Goal: Check status: Check status

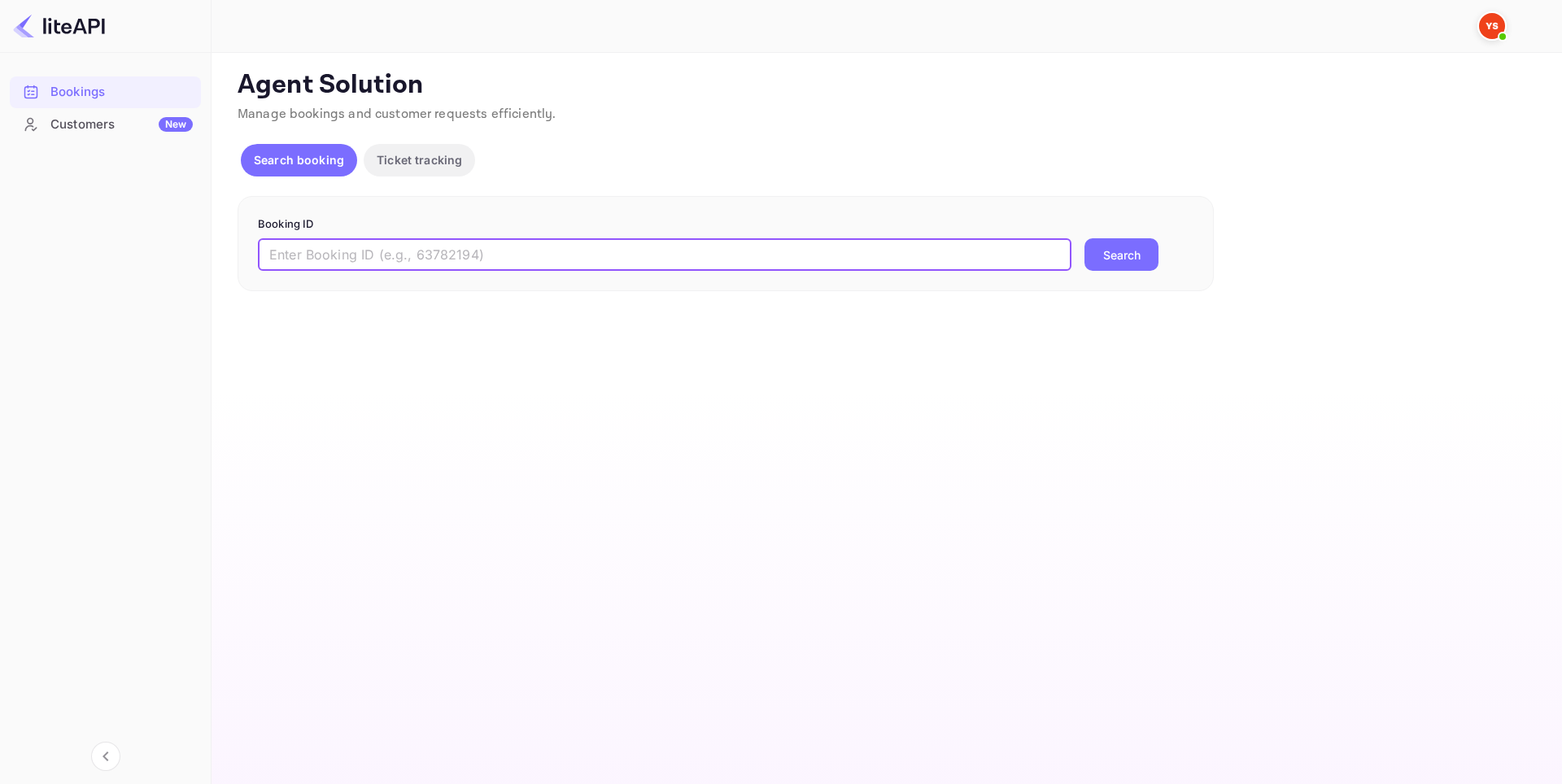
click at [420, 249] on input "text" at bounding box center [664, 254] width 813 height 32
paste input "9121048"
type input "9121048"
click at [1093, 251] on button "Search" at bounding box center [1121, 254] width 74 height 32
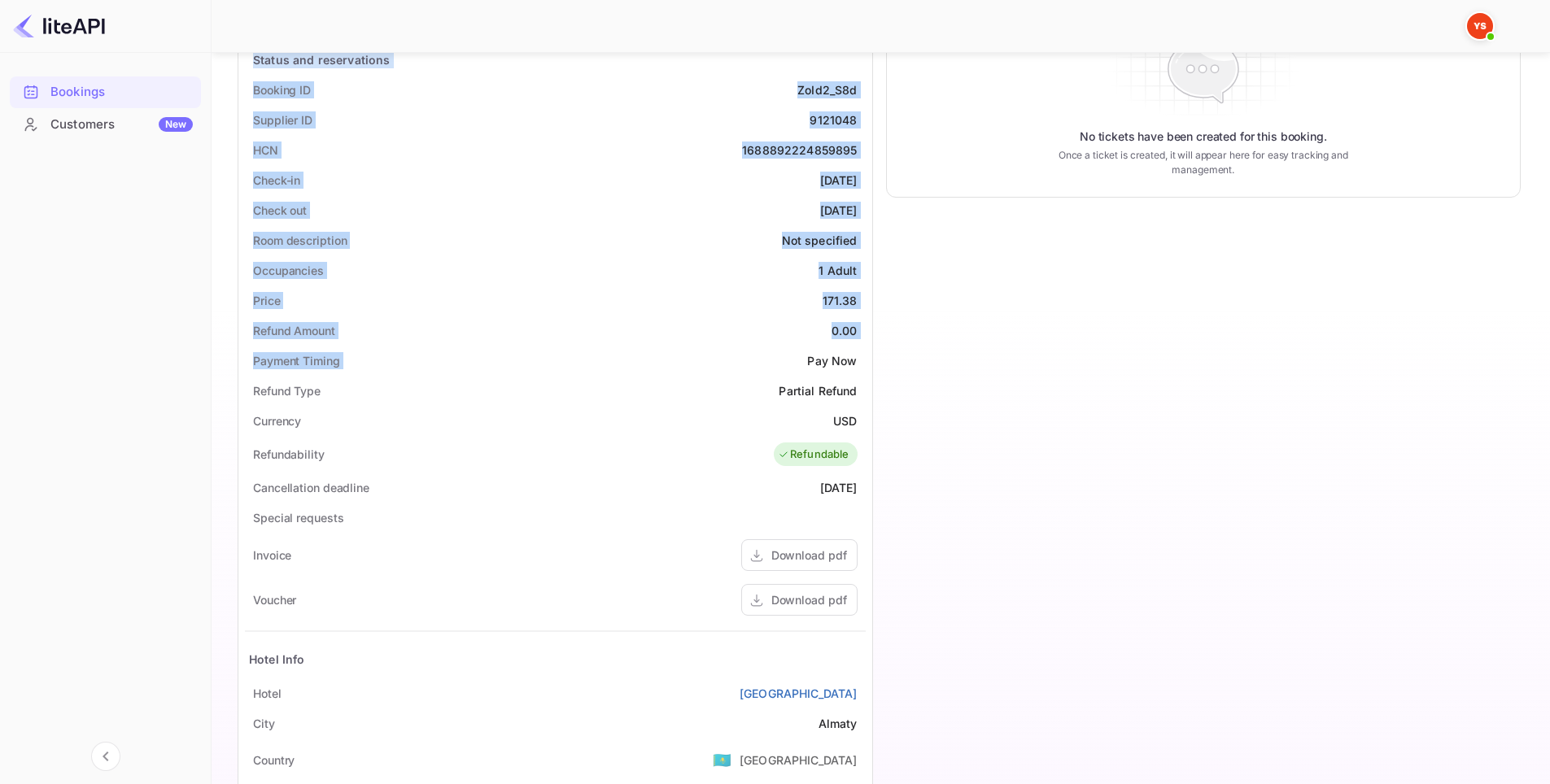
scroll to position [325, 0]
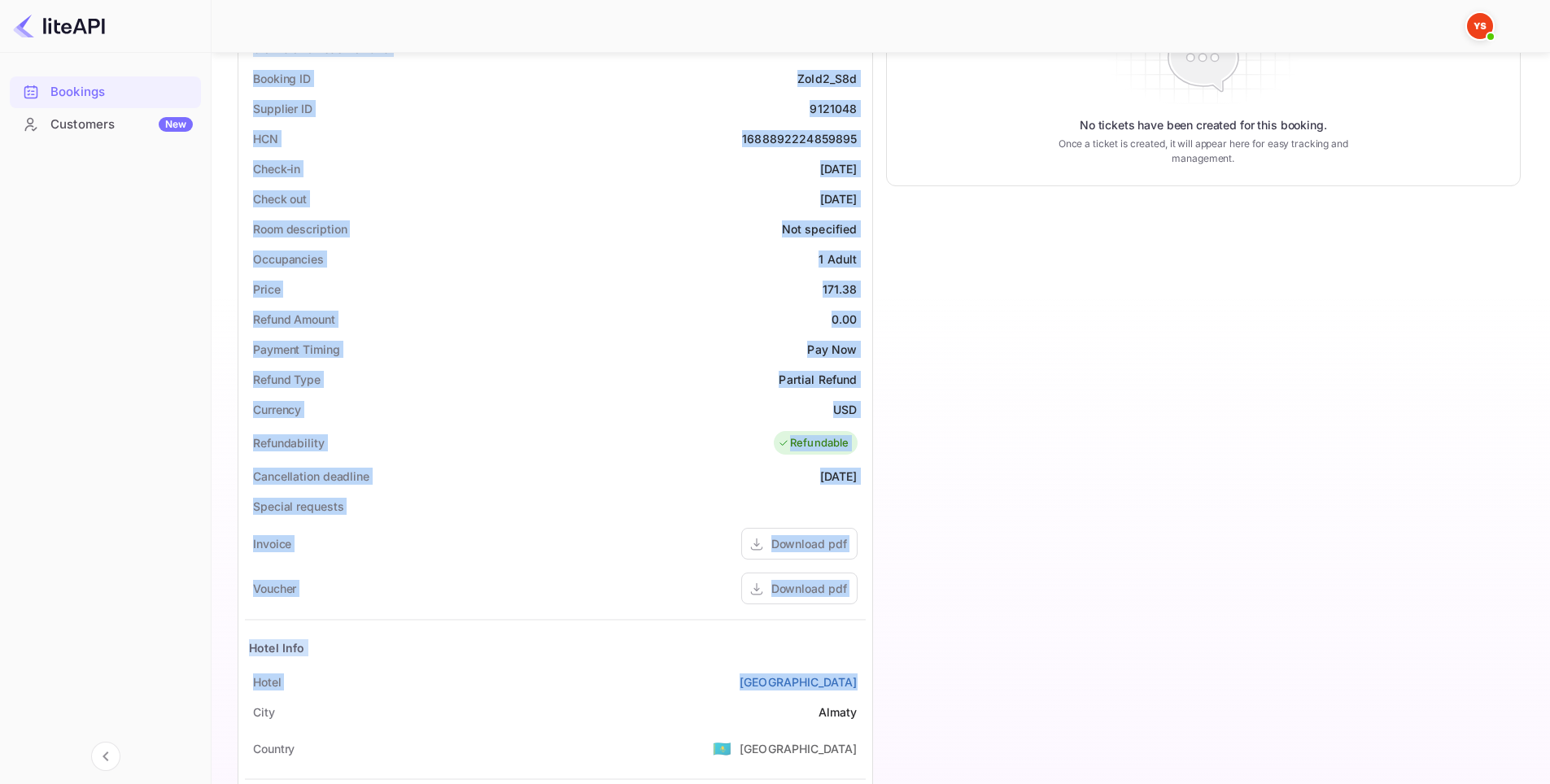
drag, startPoint x: 250, startPoint y: 191, endPoint x: 865, endPoint y: 682, distance: 787.0
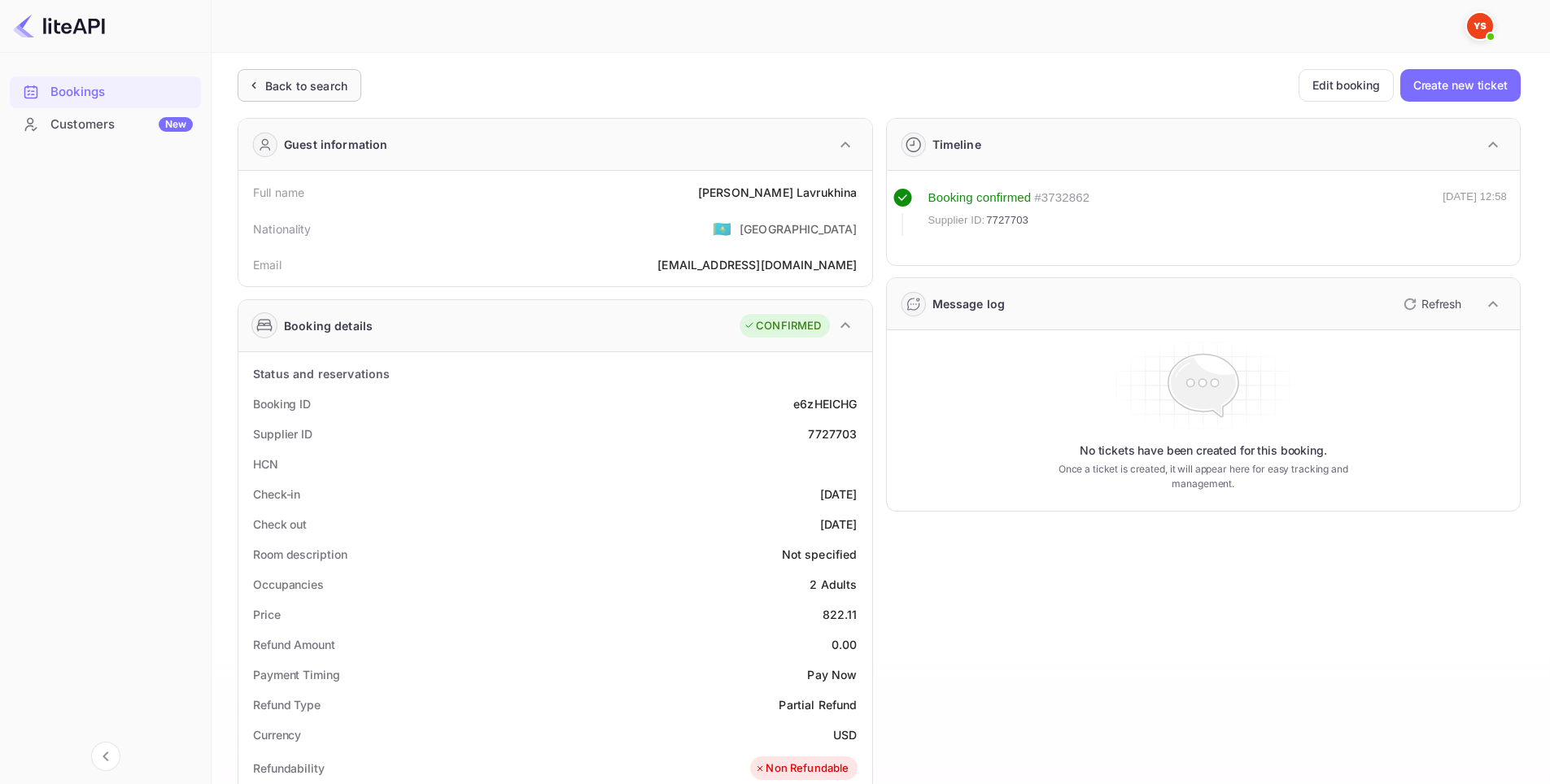
click at [288, 82] on div "Back to search" at bounding box center [306, 86] width 82 height 17
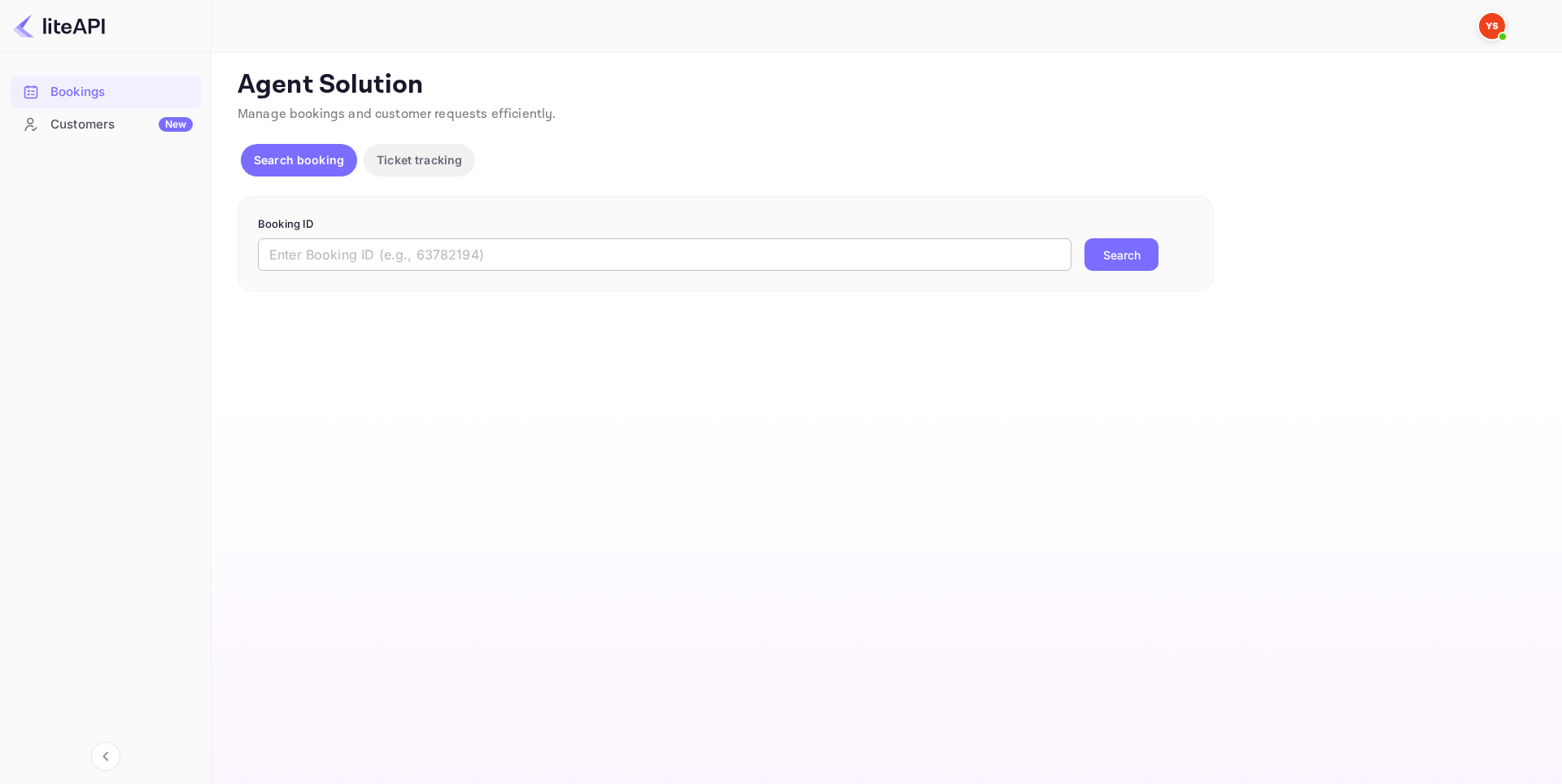
click at [533, 267] on input "text" at bounding box center [664, 254] width 813 height 32
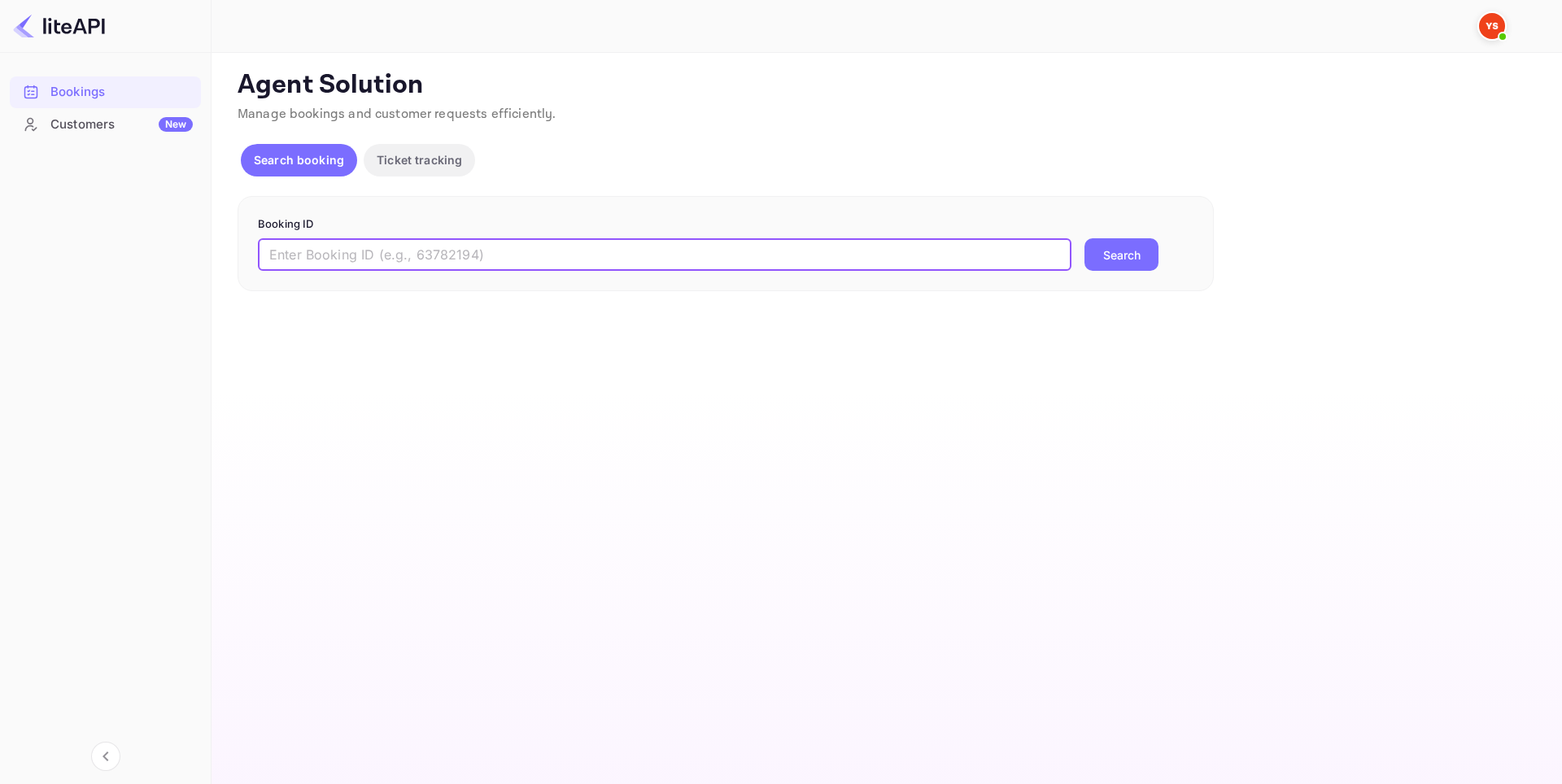
paste input "9308762"
type input "9308762"
click at [1110, 252] on button "Search" at bounding box center [1121, 254] width 74 height 32
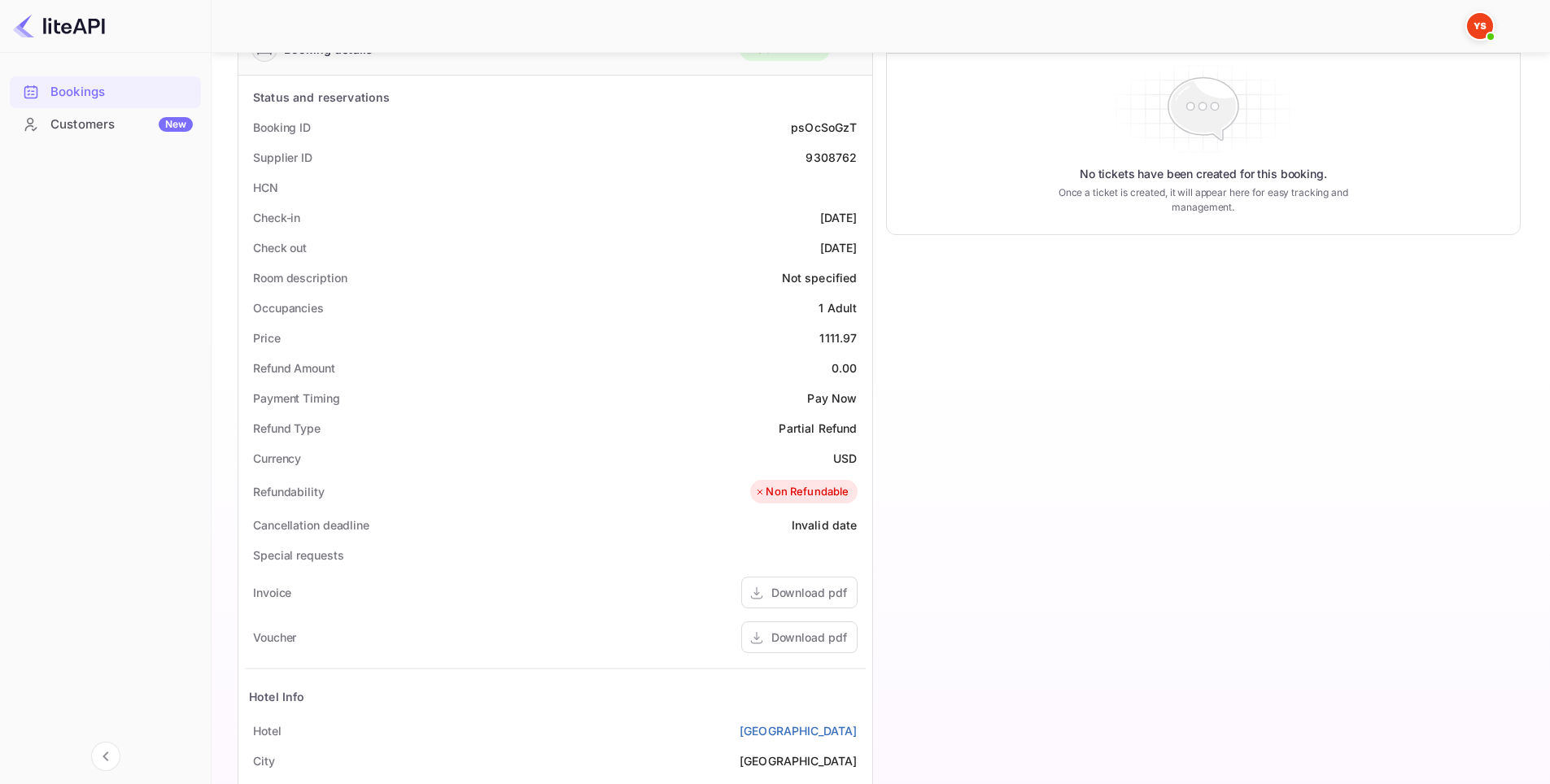
scroll to position [488, 0]
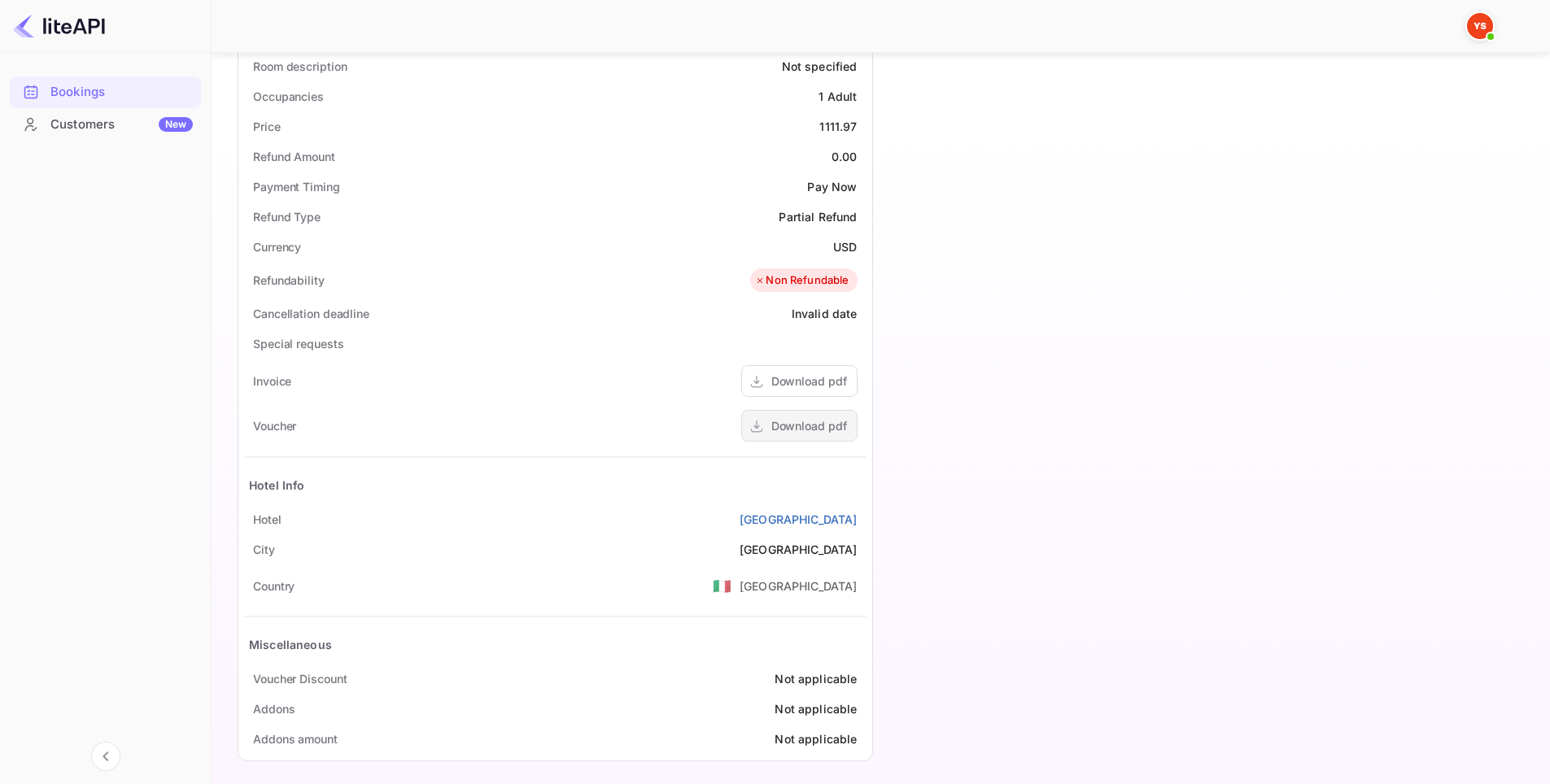
click at [773, 435] on div "Download pdf" at bounding box center [799, 425] width 116 height 31
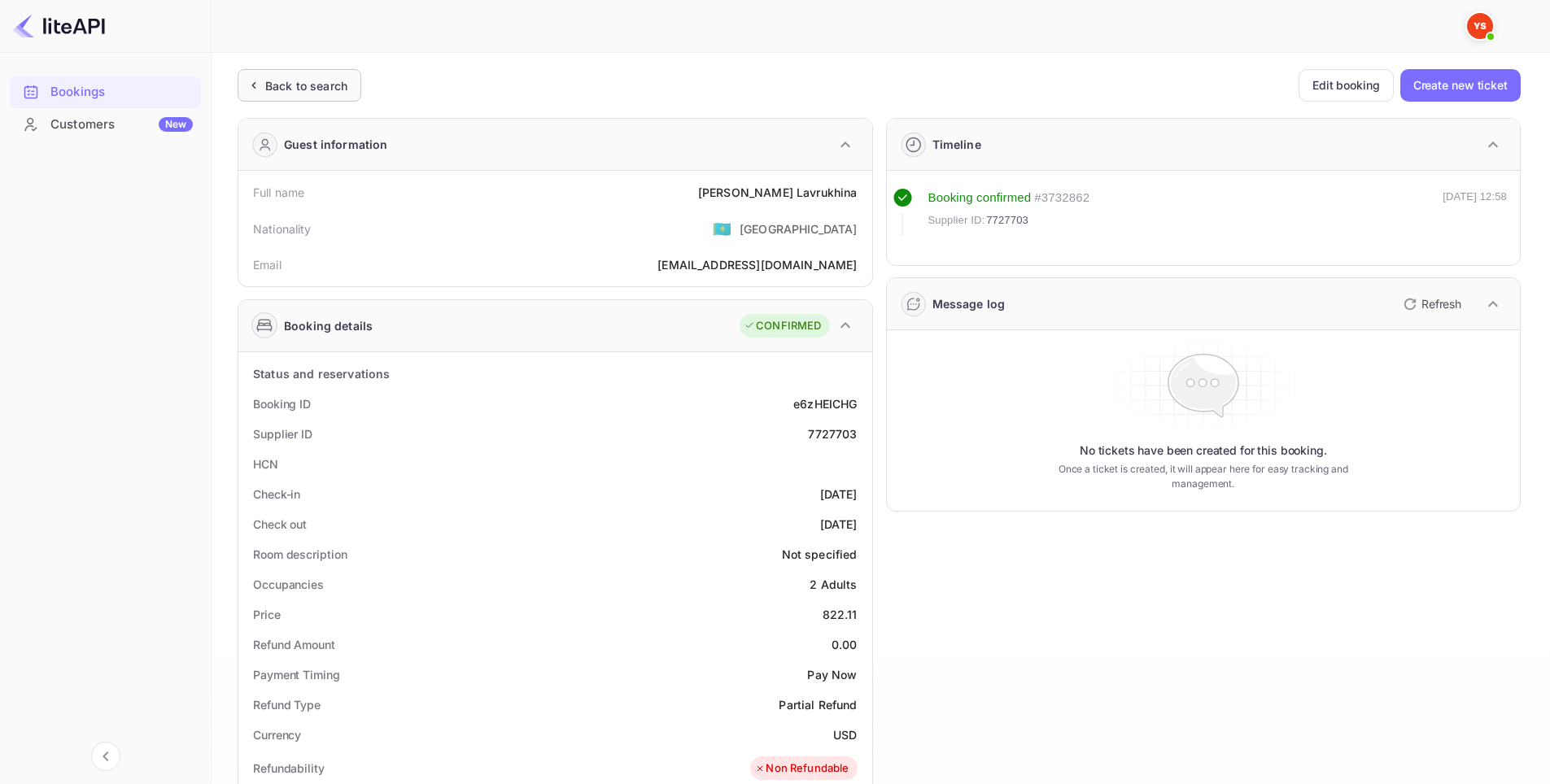
click at [326, 84] on div "Back to search" at bounding box center [306, 86] width 82 height 17
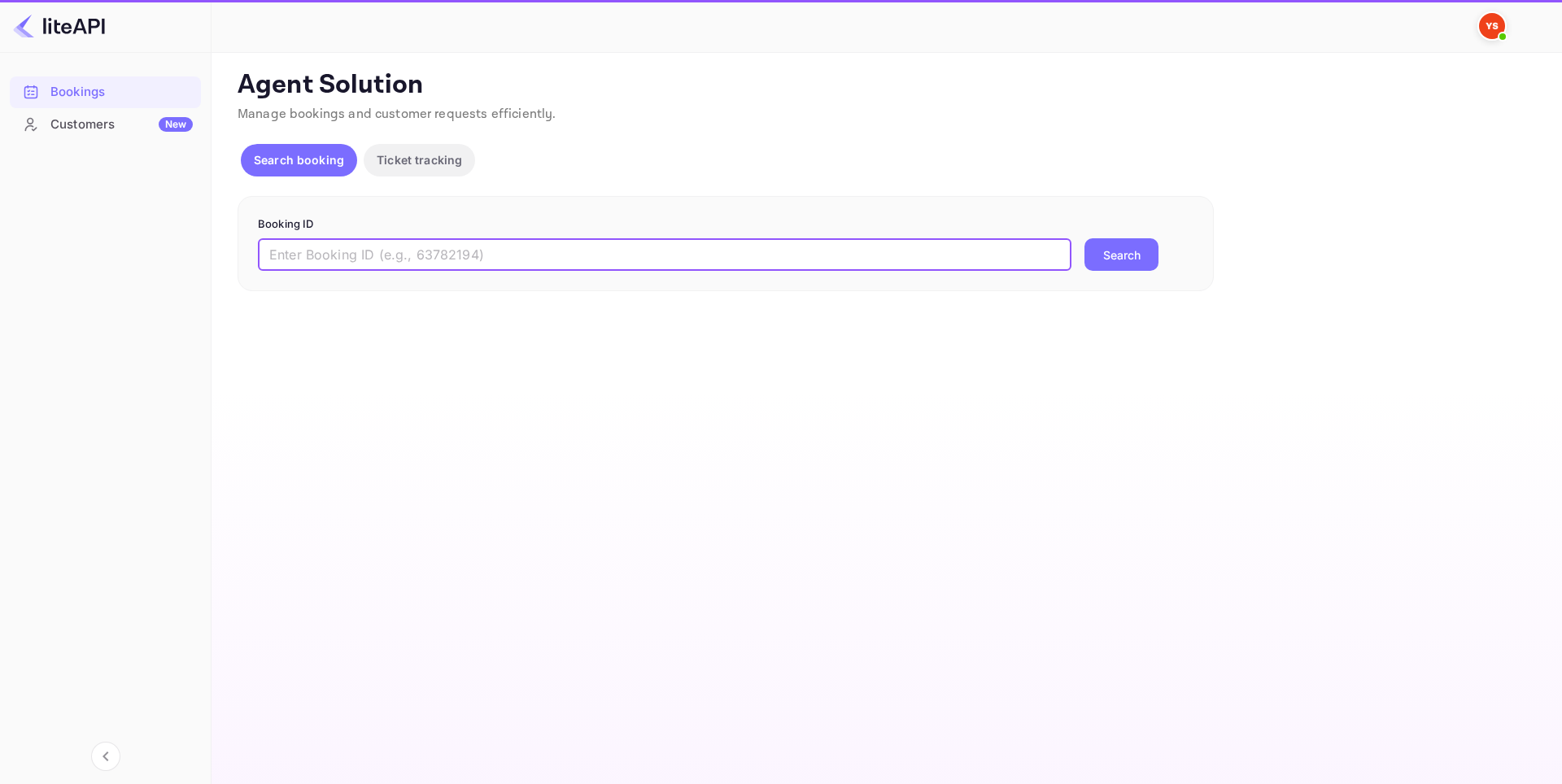
click at [538, 265] on input "text" at bounding box center [664, 254] width 813 height 32
paste input "8989536"
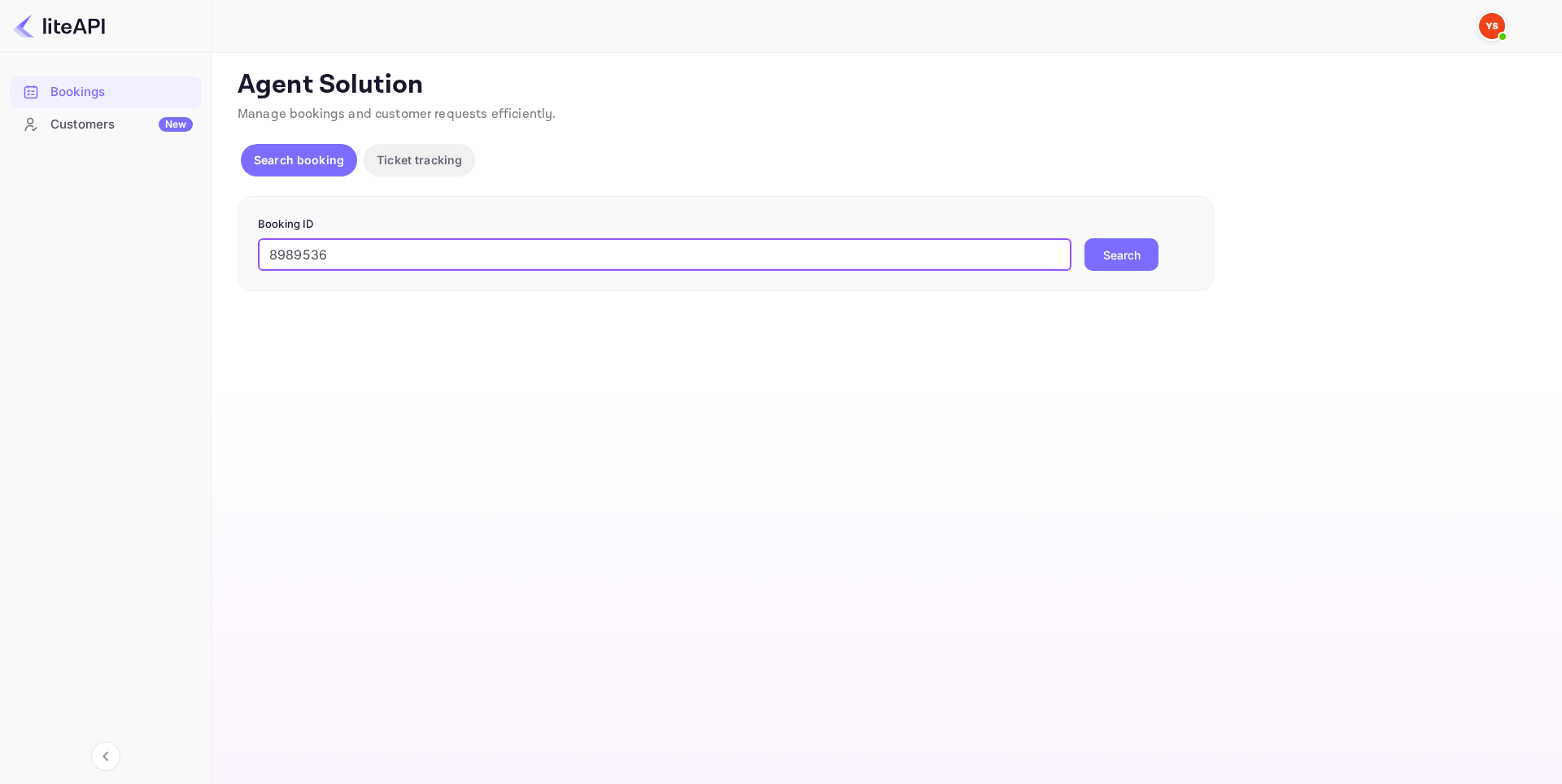
type input "8989536"
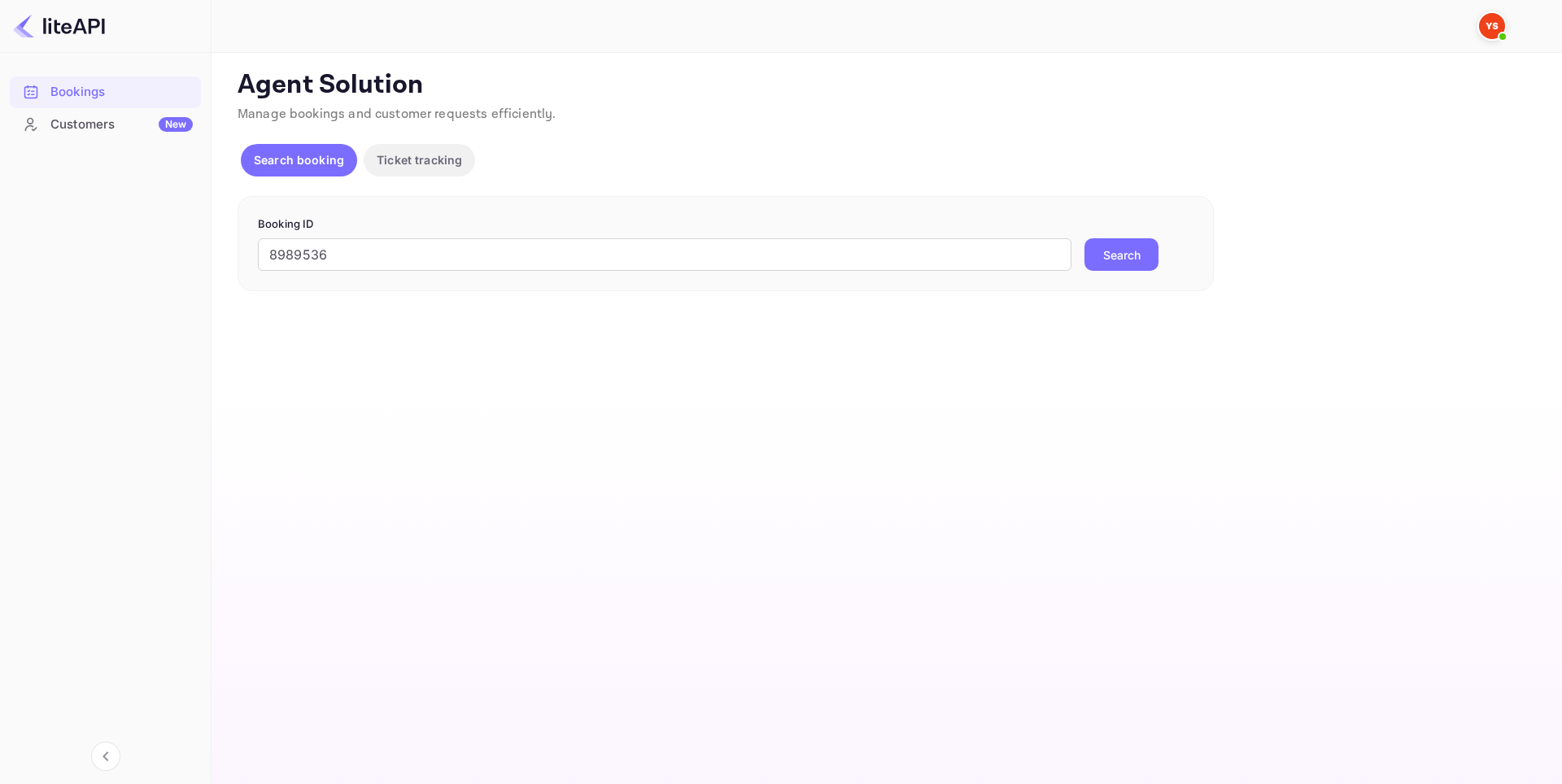
click at [1098, 252] on button "Search" at bounding box center [1121, 254] width 74 height 32
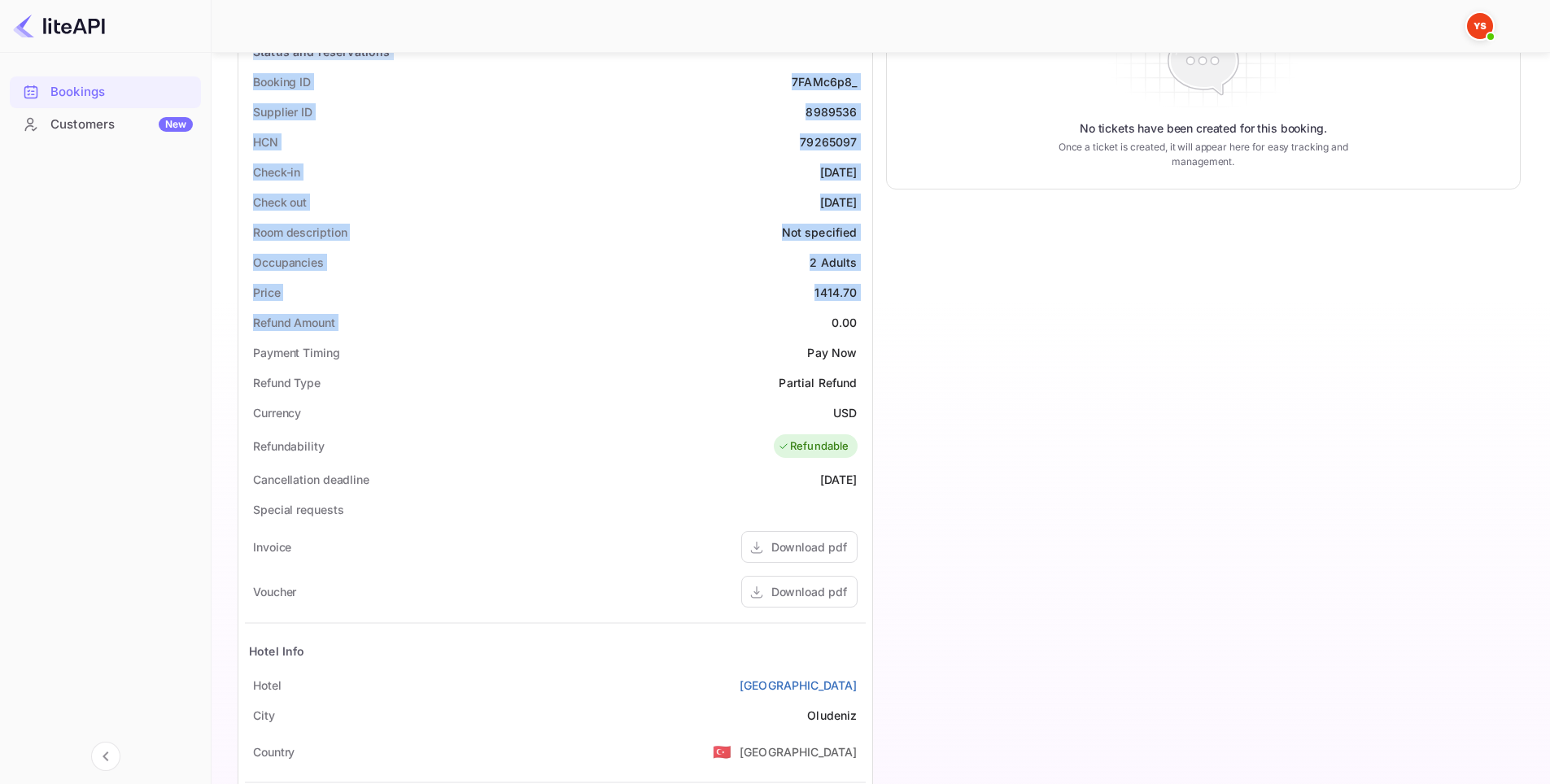
scroll to position [325, 0]
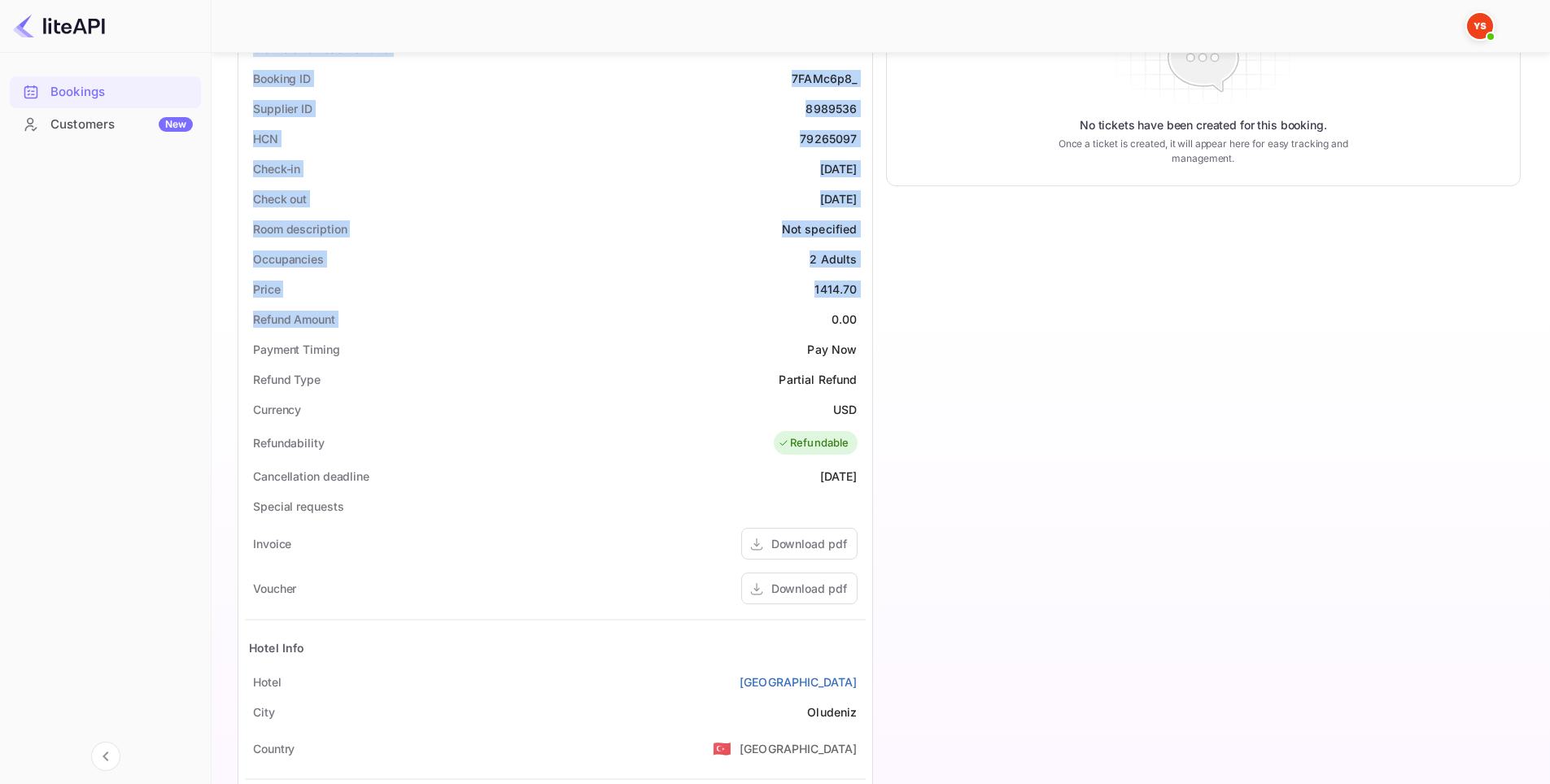
drag, startPoint x: 242, startPoint y: 191, endPoint x: 861, endPoint y: 677, distance: 787.0
click at [861, 677] on div "Unsaved Changes Ticket Affiliate URL [URL][DOMAIN_NAME] Business partner name N…" at bounding box center [870, 331] width 1319 height 1208
copy div "Full name [PERSON_NAME] Nationality 🇰🇿 [DEMOGRAPHIC_DATA] Email [EMAIL_ADDRESS]…"
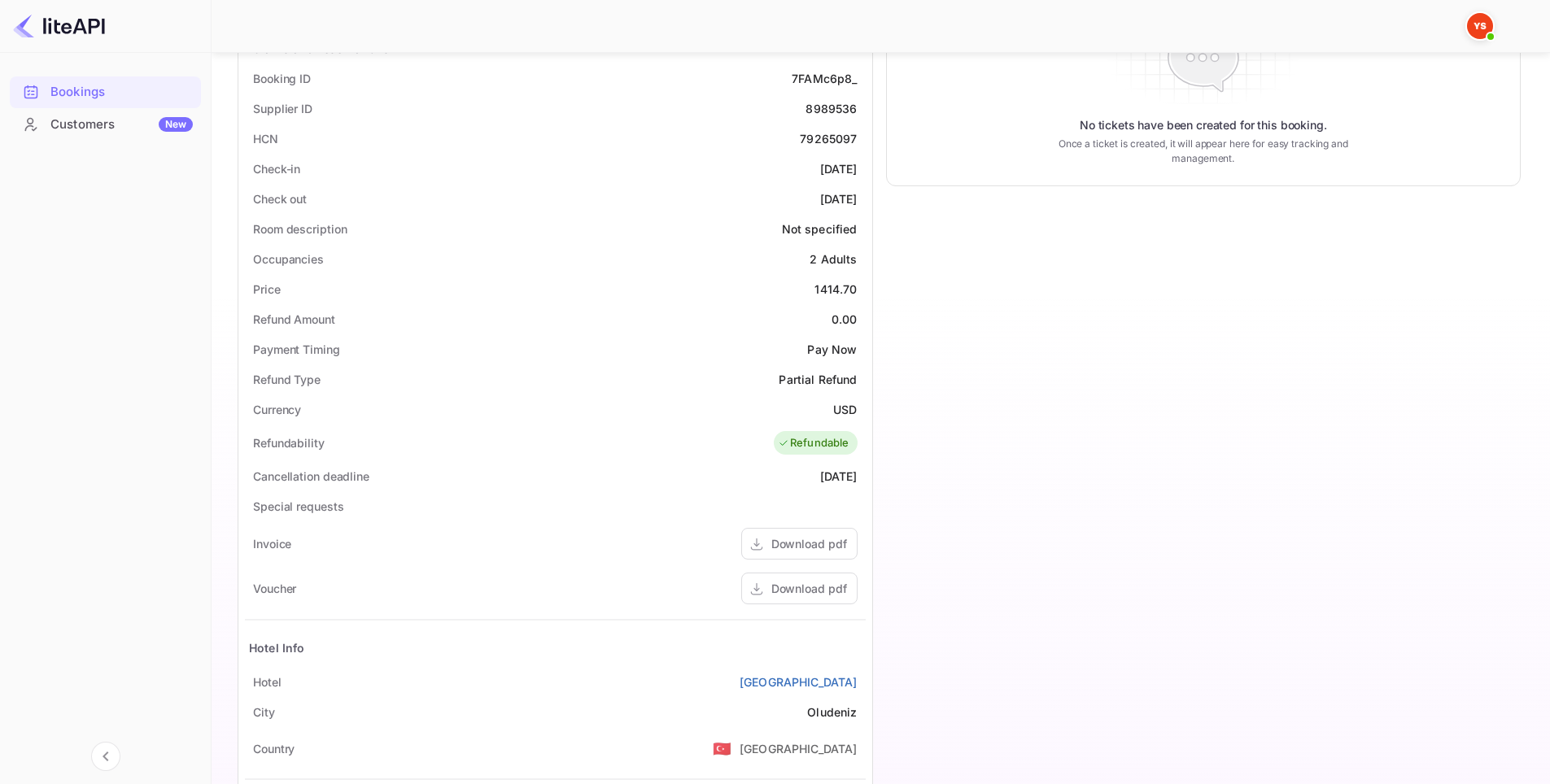
click at [904, 384] on div "Timeline Booking confirmed # 3921269 Supplier ID: 8989536 20 Aug 2025 21:39 Mes…" at bounding box center [1197, 357] width 649 height 1155
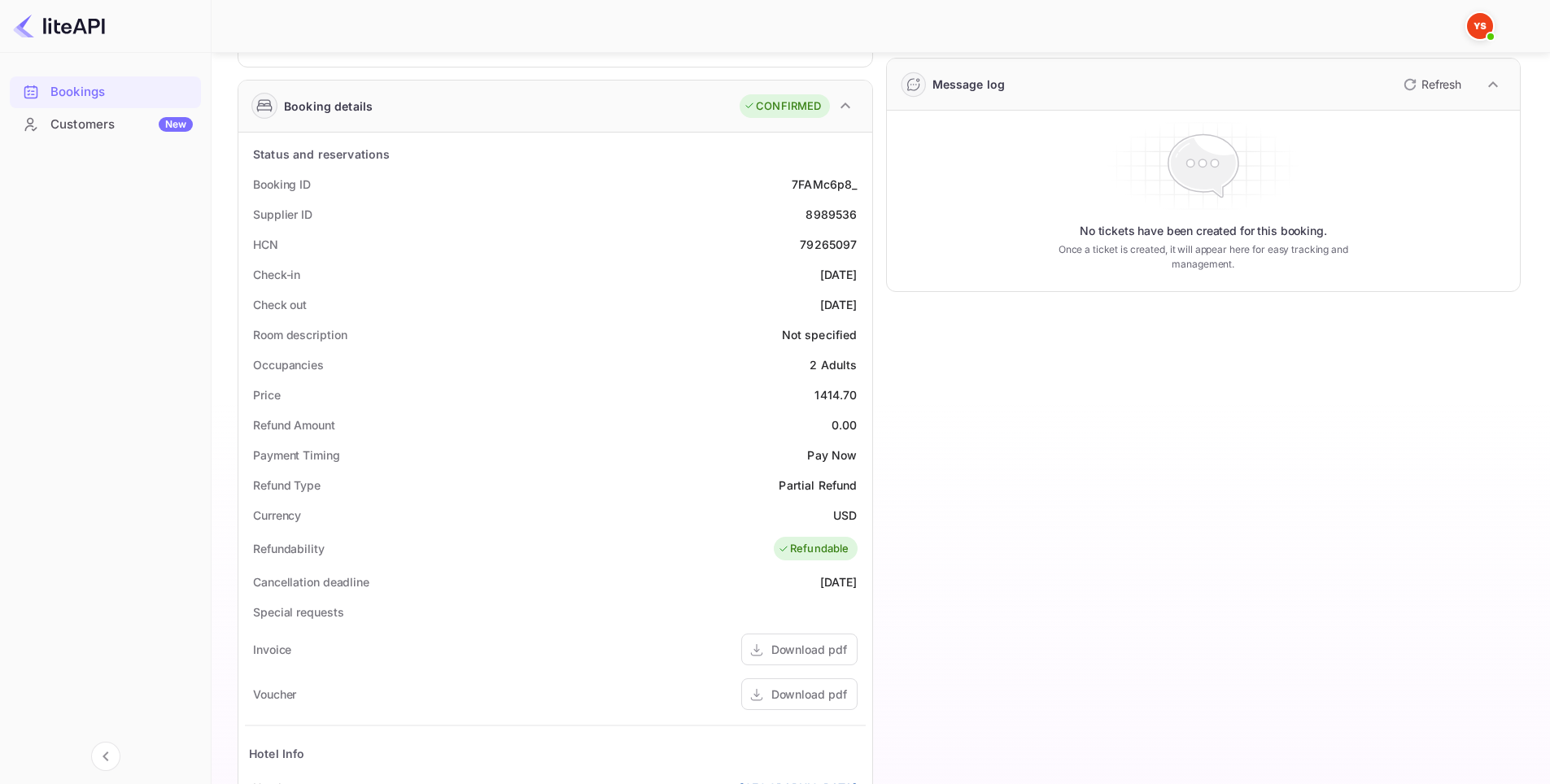
scroll to position [488, 0]
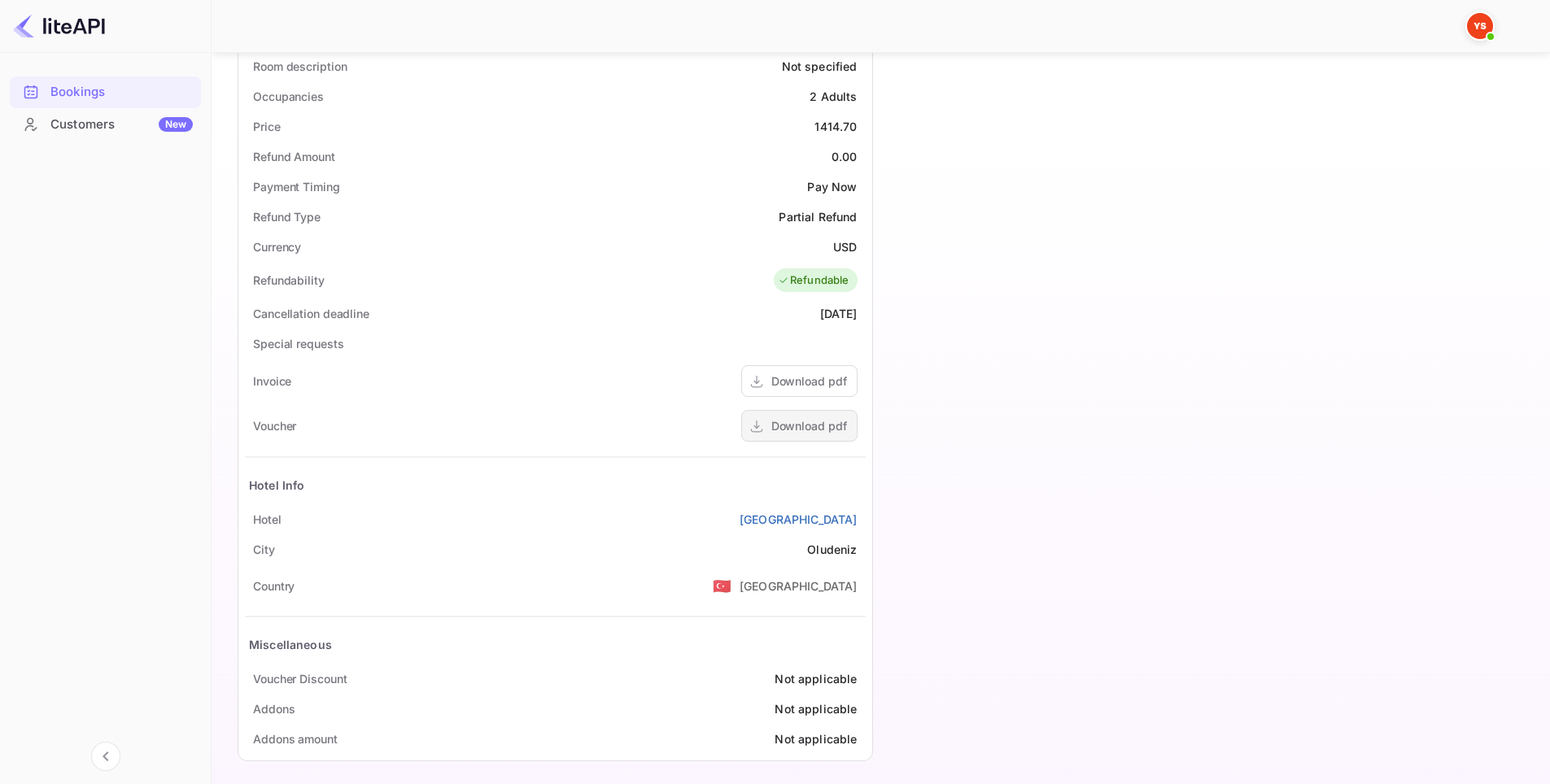
click at [805, 421] on div "Download pdf" at bounding box center [809, 425] width 75 height 17
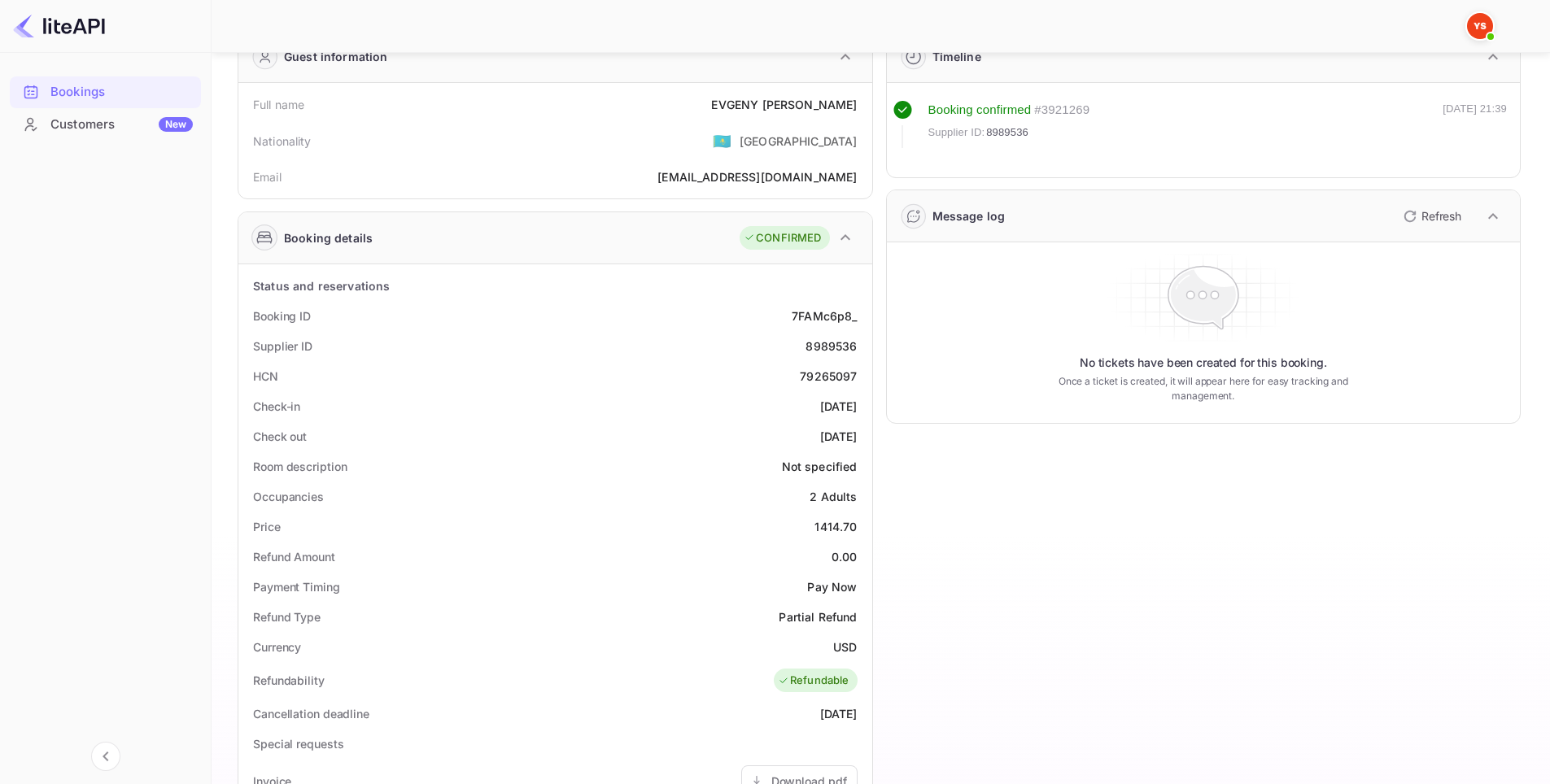
scroll to position [81, 0]
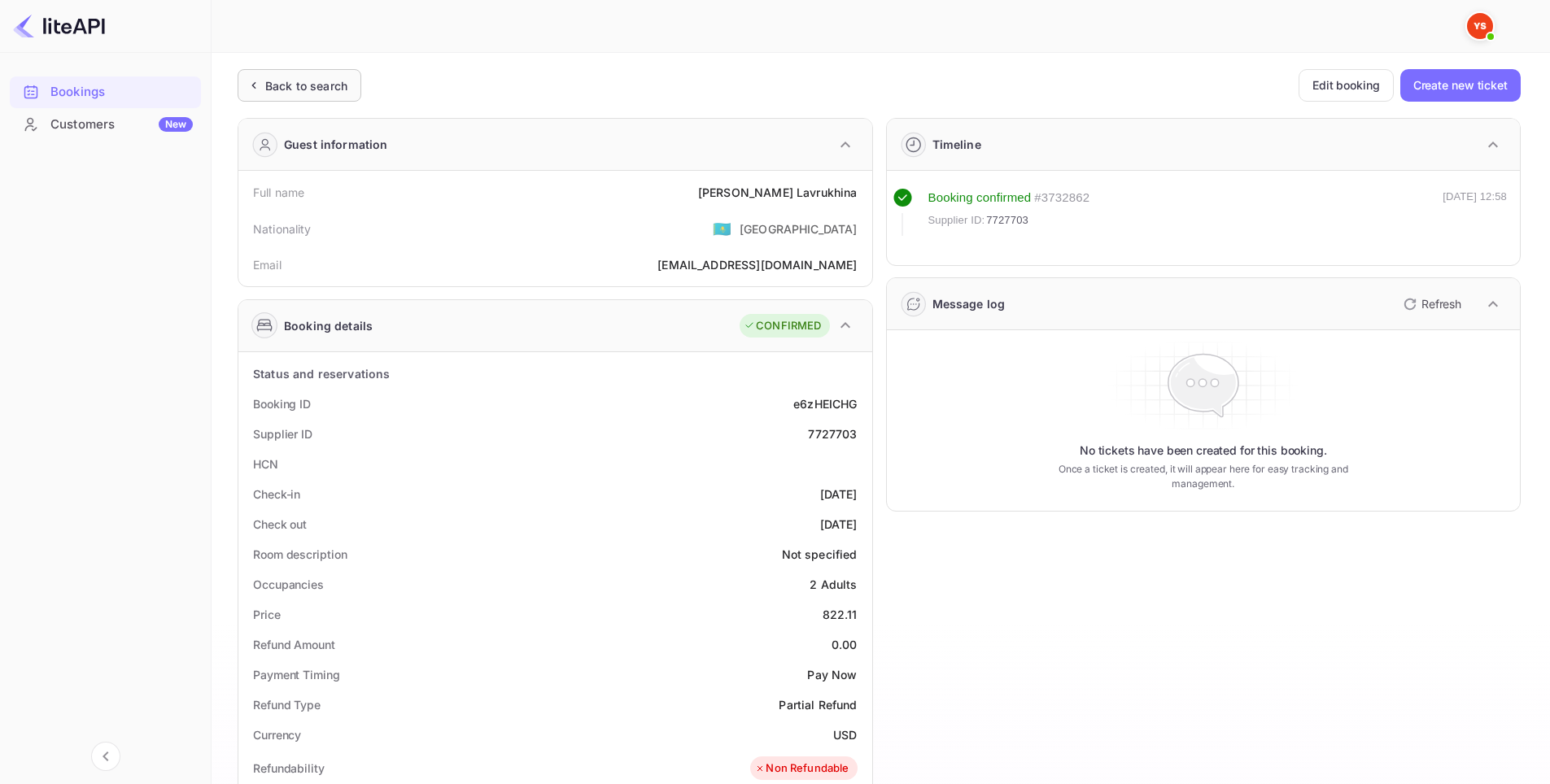
click at [309, 75] on div "Back to search" at bounding box center [299, 86] width 124 height 32
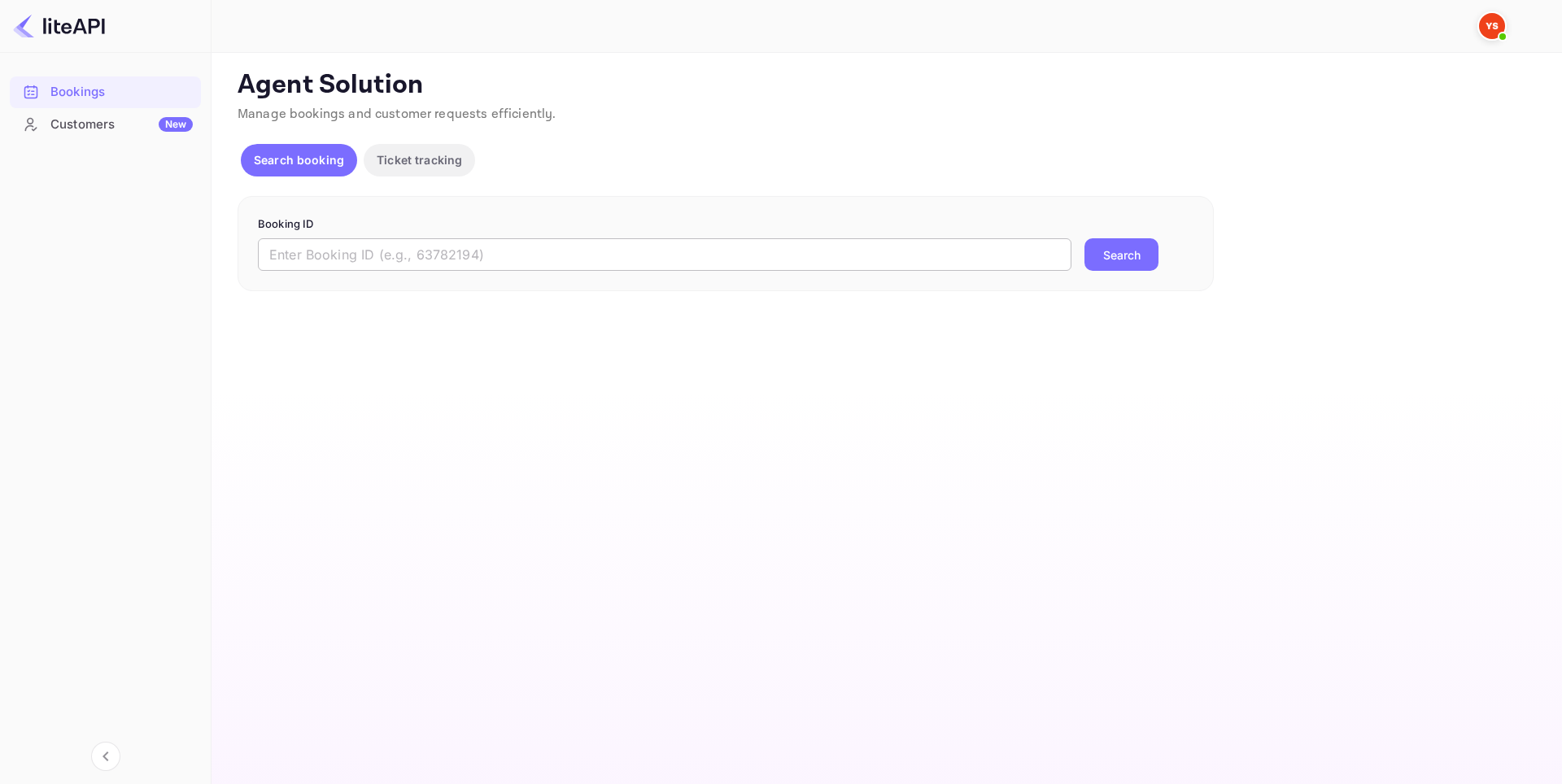
drag, startPoint x: 487, startPoint y: 264, endPoint x: 593, endPoint y: 245, distance: 107.7
click at [487, 263] on input "text" at bounding box center [664, 254] width 813 height 32
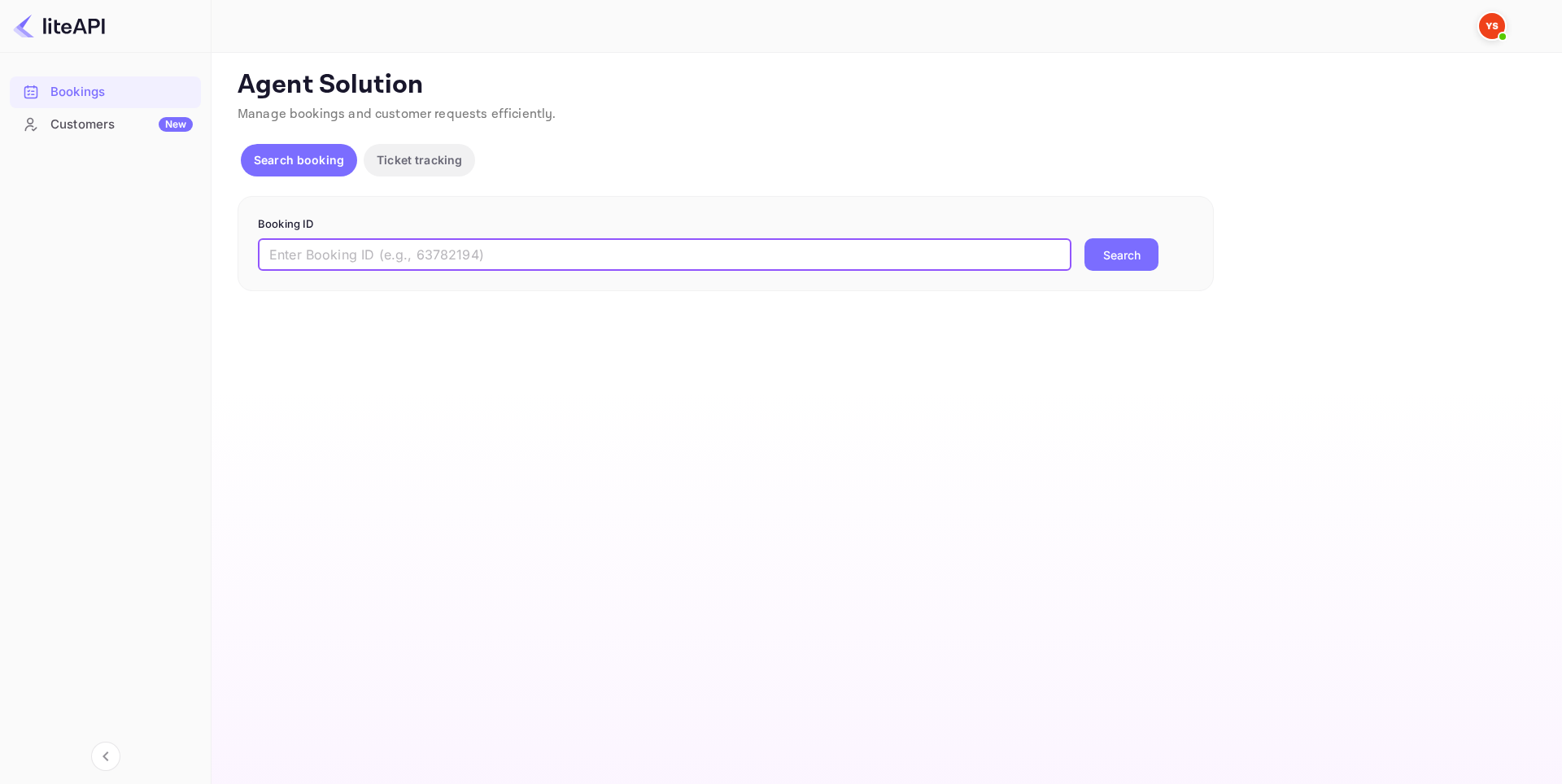
paste input "9140715"
type input "9140715"
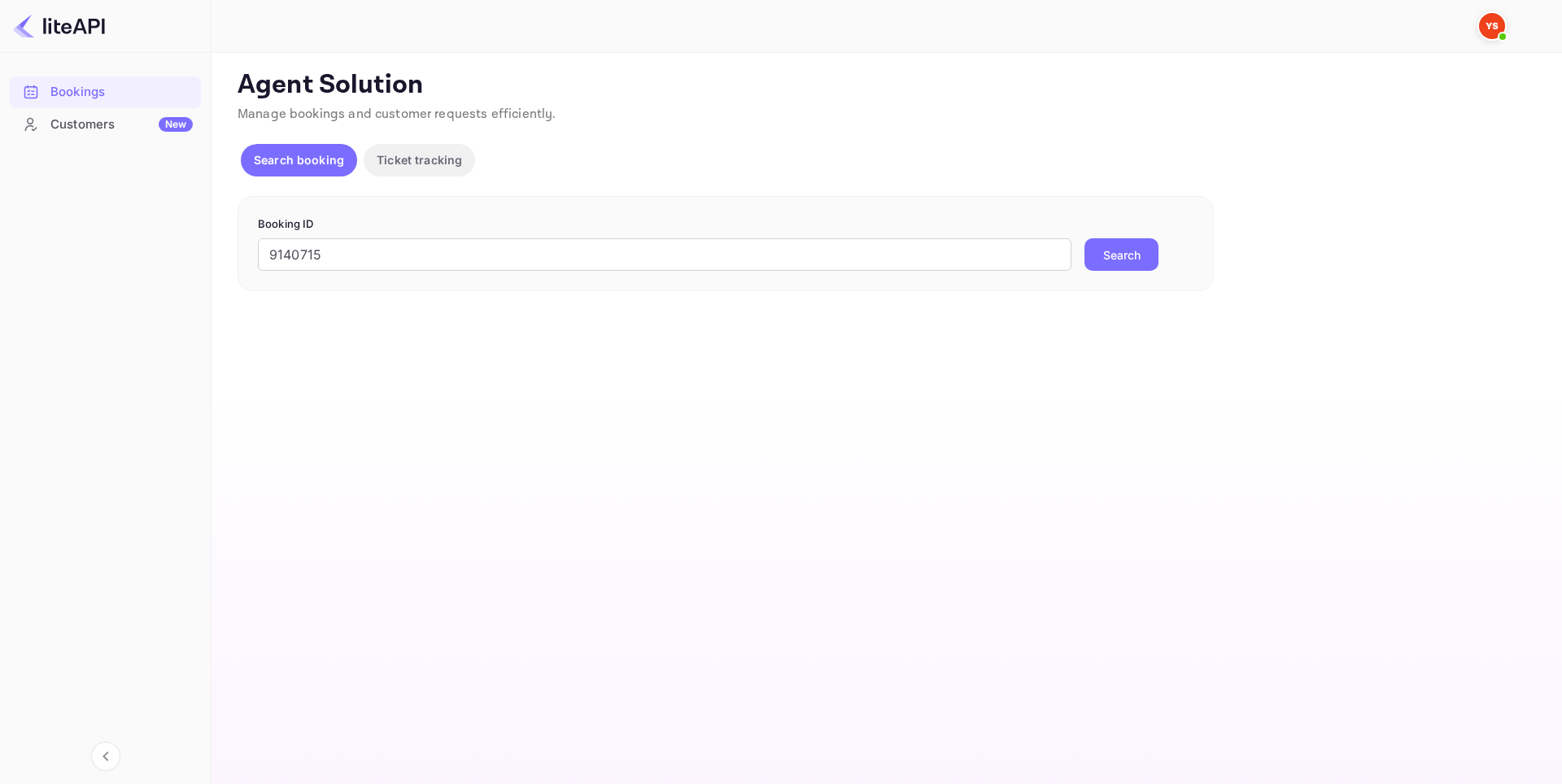
click at [1128, 255] on button "Search" at bounding box center [1121, 254] width 74 height 32
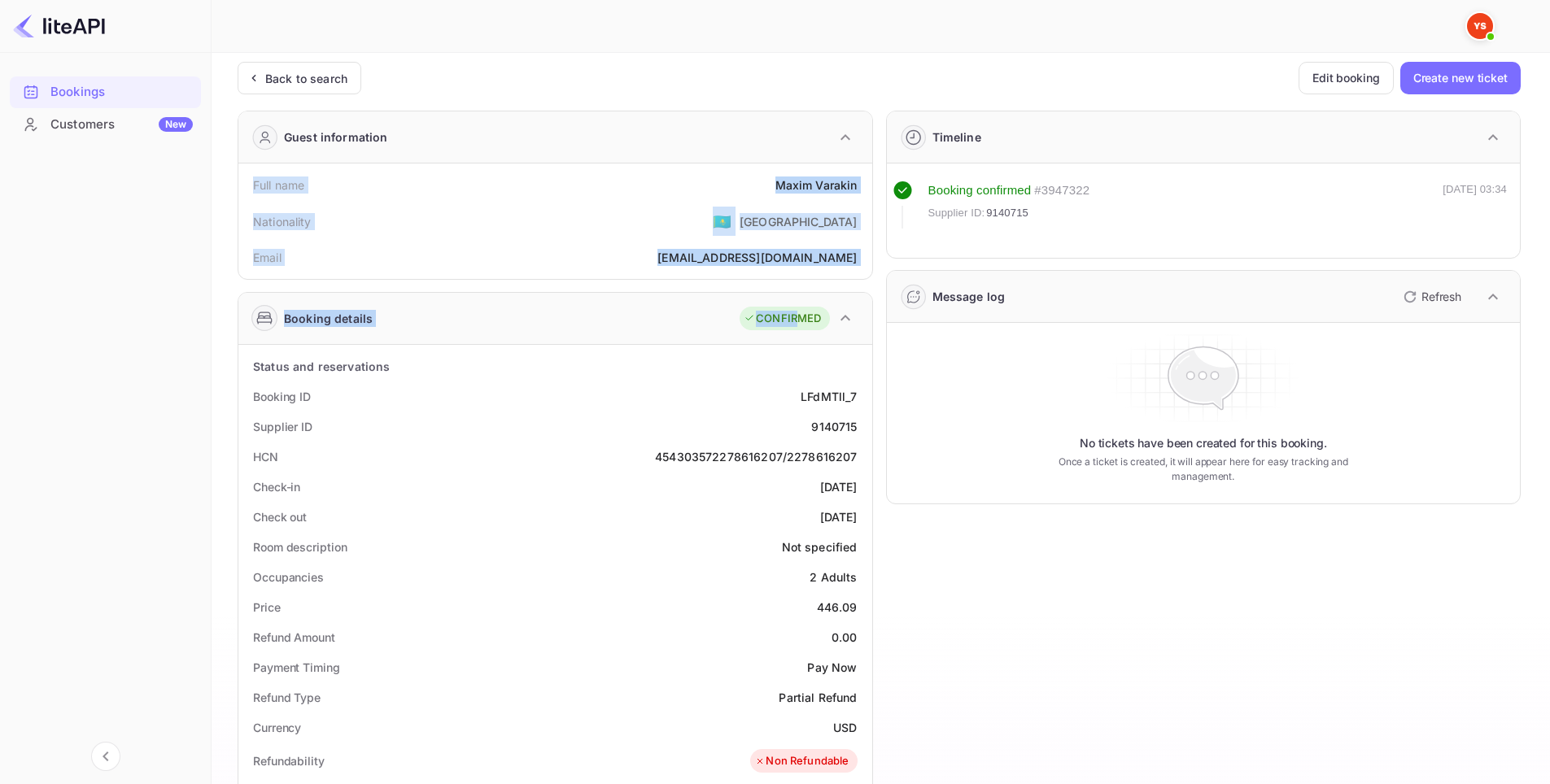
scroll to position [407, 0]
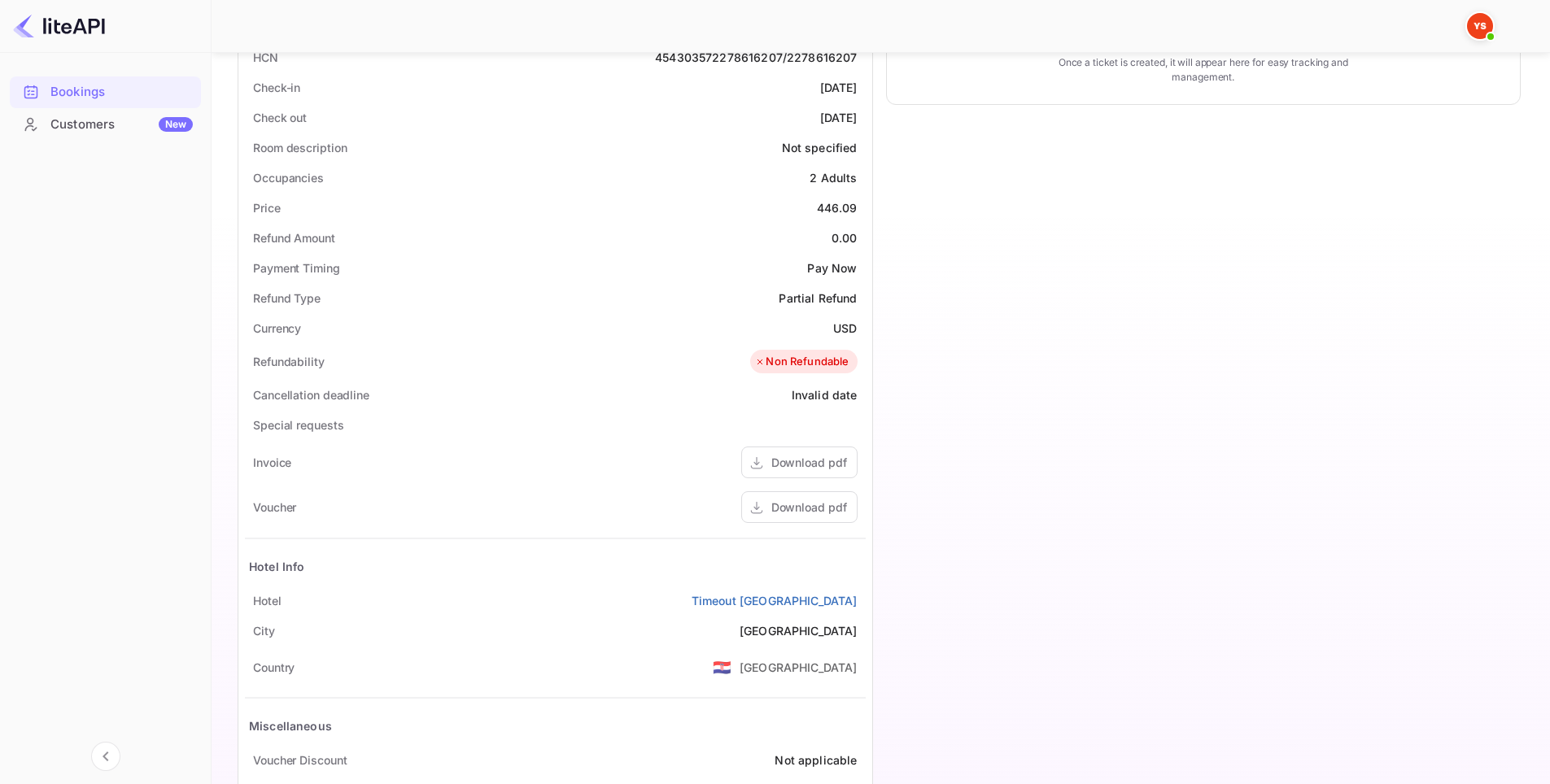
drag, startPoint x: 240, startPoint y: 192, endPoint x: 867, endPoint y: 601, distance: 748.6
click at [867, 601] on div "Guest information Full name Maxim Varakin Nationality 🇰🇿 Kazakhstan Email varas…" at bounding box center [549, 275] width 649 height 1155
copy div "Full name Maxim Varakin Nationality 🇰🇿 Kazakhstan Email varashekmaxim@yandex.ru…"
